Goal: Find specific page/section: Find specific page/section

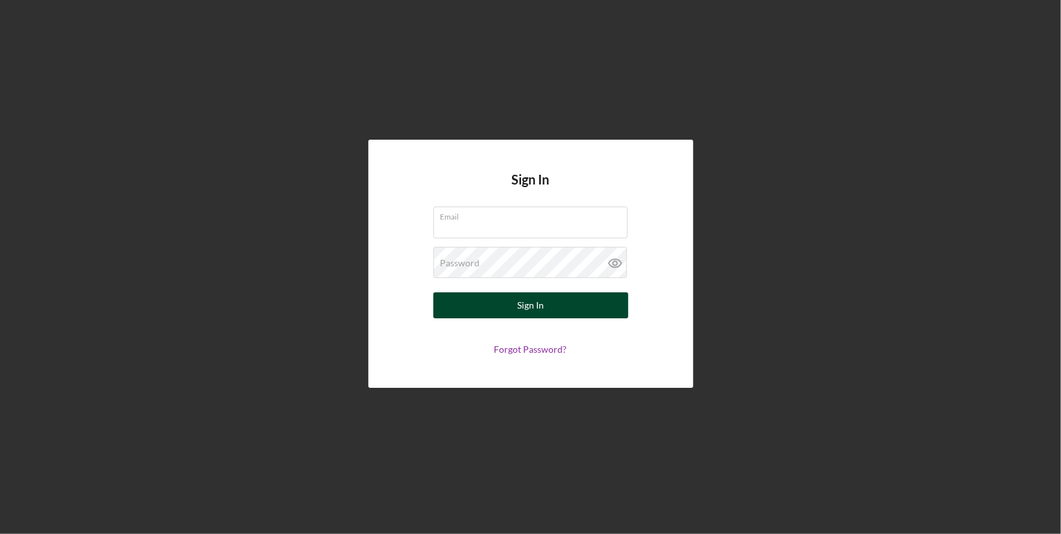
type input "[PERSON_NAME][EMAIL_ADDRESS][DOMAIN_NAME]"
click at [520, 314] on div "Sign In" at bounding box center [530, 305] width 27 height 26
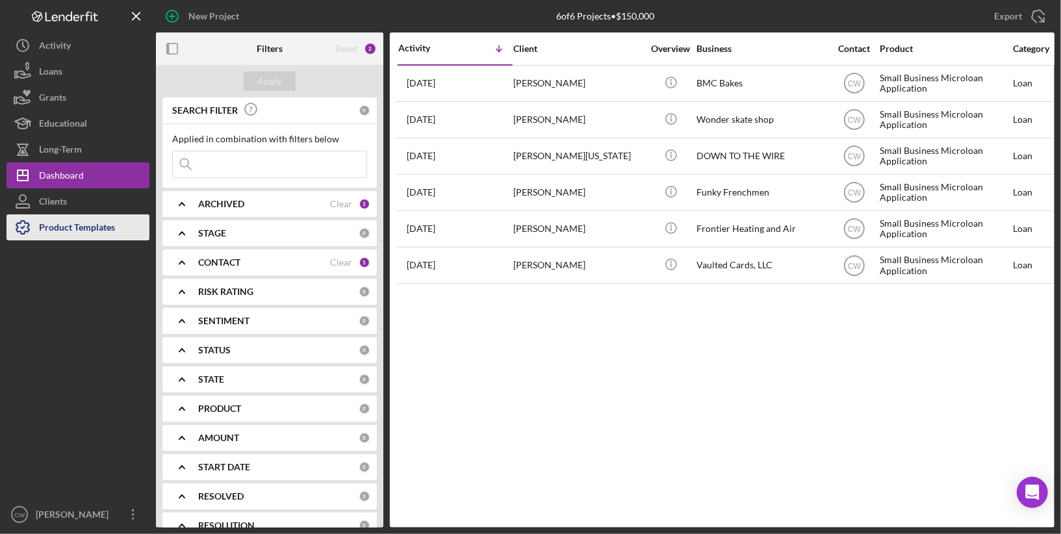
click at [69, 227] on div "Product Templates" at bounding box center [77, 228] width 76 height 29
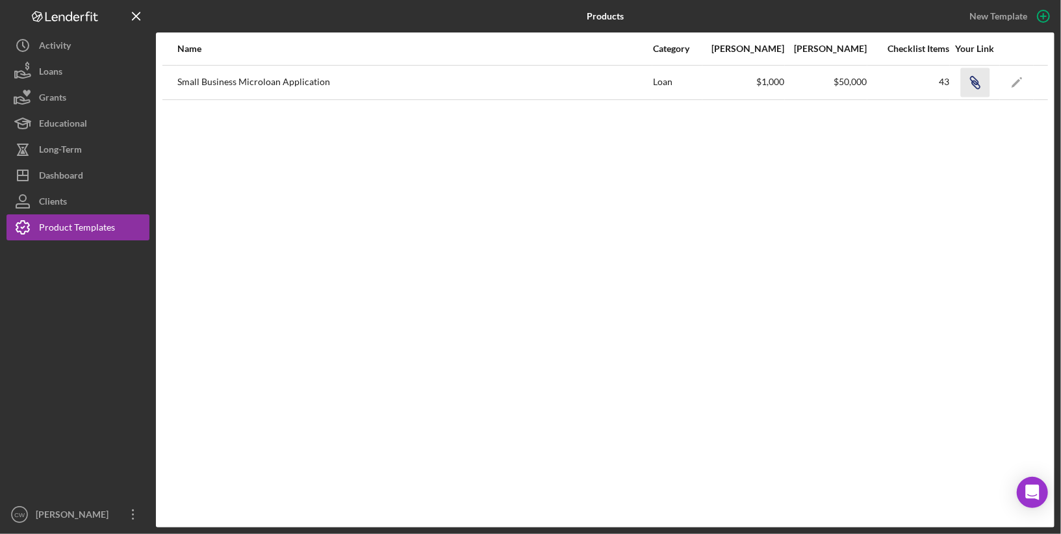
click at [972, 77] on icon "Icon/Link" at bounding box center [974, 82] width 29 height 29
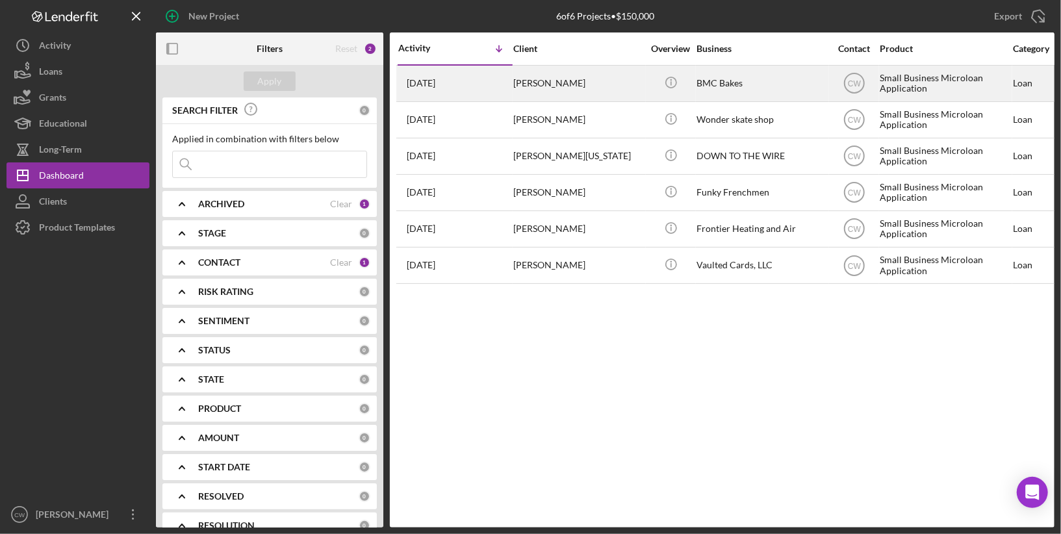
click at [588, 92] on div "[PERSON_NAME]" at bounding box center [578, 83] width 130 height 34
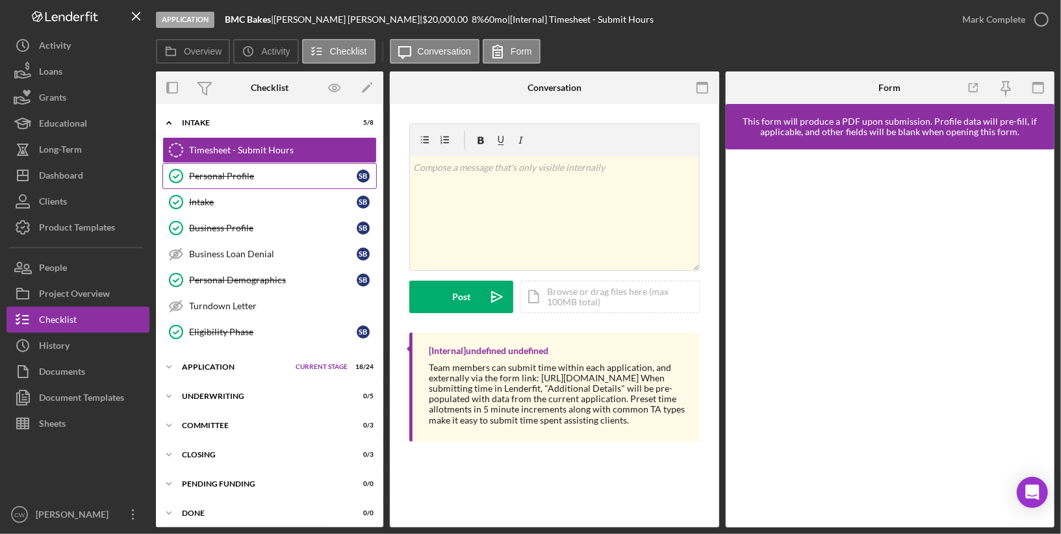
click at [273, 168] on link "Personal Profile Personal Profile S B" at bounding box center [269, 176] width 214 height 26
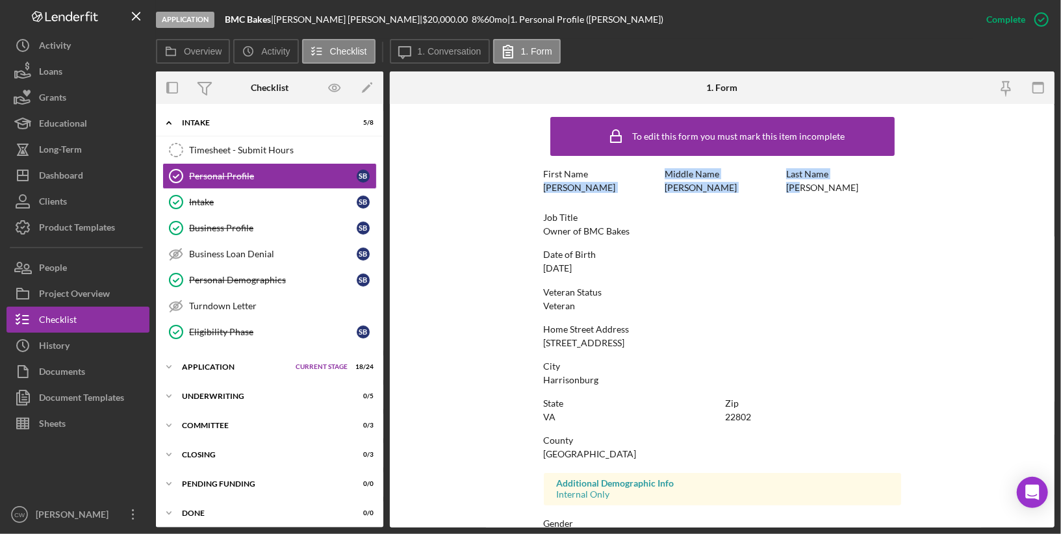
drag, startPoint x: 540, startPoint y: 188, endPoint x: 797, endPoint y: 187, distance: 256.6
click at [798, 188] on form "To edit this form you must mark this item incomplete First Name [PERSON_NAME] M…" at bounding box center [722, 316] width 665 height 424
drag, startPoint x: 845, startPoint y: 187, endPoint x: 784, endPoint y: 187, distance: 61.1
click at [784, 187] on div "First Name [PERSON_NAME] Middle Name [PERSON_NAME] Last Name [PERSON_NAME]" at bounding box center [722, 187] width 357 height 37
copy div "[PERSON_NAME]"
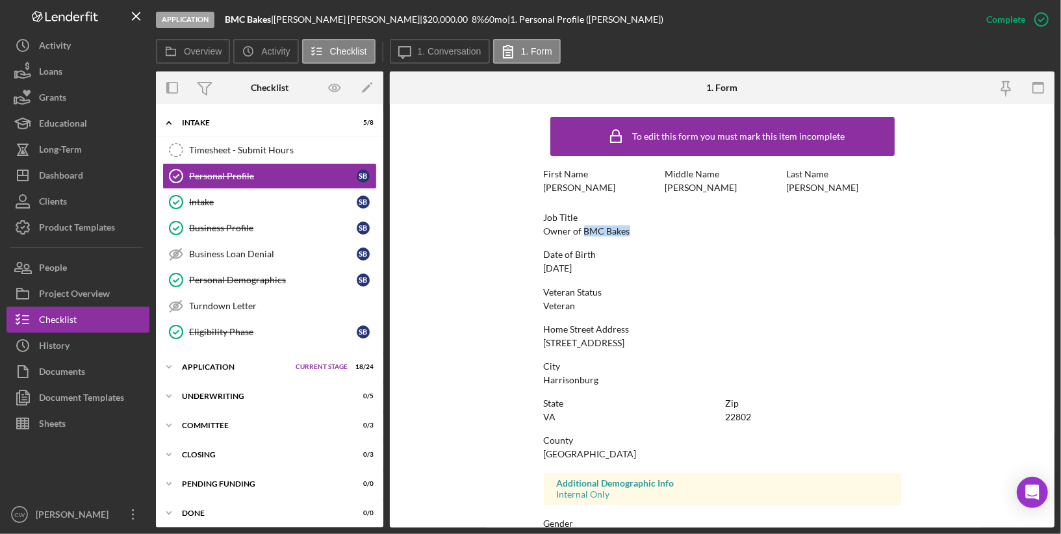
drag, startPoint x: 631, startPoint y: 233, endPoint x: 581, endPoint y: 233, distance: 50.0
click at [581, 233] on div "Job Title Owner of BMC Bakes" at bounding box center [722, 224] width 357 height 24
copy div "BMC Bakes"
